Goal: Task Accomplishment & Management: Use online tool/utility

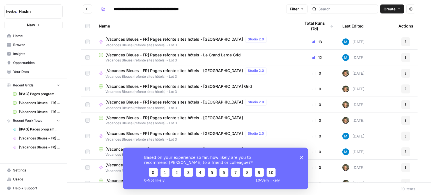
drag, startPoint x: 299, startPoint y: 155, endPoint x: 290, endPoint y: 149, distance: 10.5
click at [299, 155] on div "Based on your experience so far, how likely are you to recommend [PERSON_NAME] …" at bounding box center [215, 168] width 185 height 42
click at [193, 56] on span "[Vacances Bleues - FR] Pages refonte sites hôtels - Le Grand Large Grid" at bounding box center [173, 55] width 135 height 6
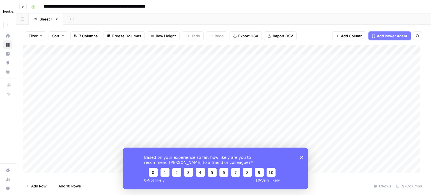
click at [299, 157] on div "Based on your experience so far, how likely are you to recommend [PERSON_NAME] …" at bounding box center [215, 168] width 185 height 42
click at [304, 157] on div "Based on your experience so far, how likely are you to recommend [PERSON_NAME] …" at bounding box center [215, 168] width 185 height 42
click at [301, 156] on icon "Close survey" at bounding box center [301, 157] width 3 height 3
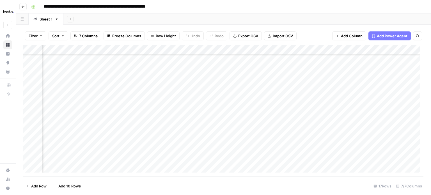
scroll to position [53, 64]
click at [383, 129] on div "Add Column" at bounding box center [224, 111] width 402 height 132
click at [384, 139] on div "Add Column" at bounding box center [224, 111] width 402 height 132
click at [382, 159] on div "Add Column" at bounding box center [224, 111] width 402 height 132
